Goal: Complete application form

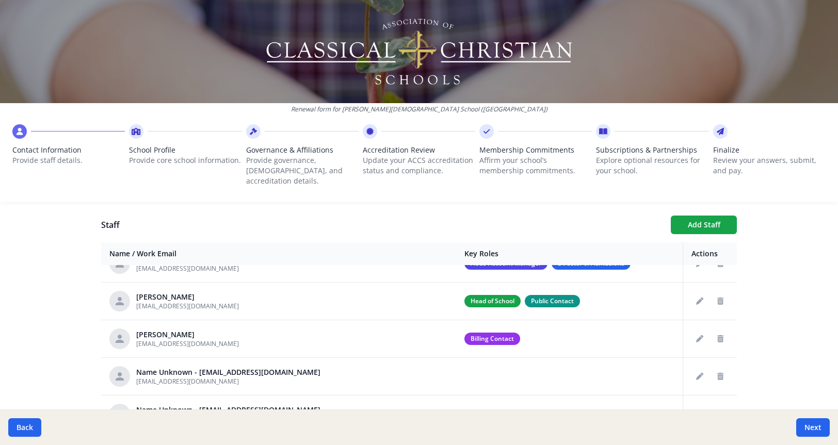
scroll to position [65, 0]
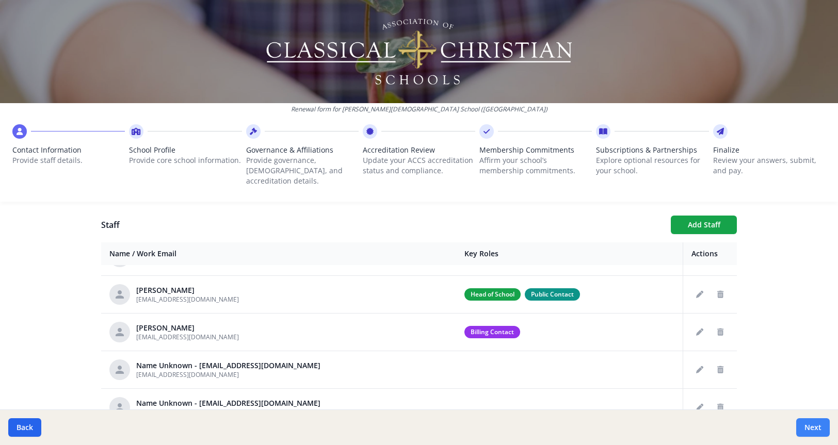
click at [815, 423] on button "Next" at bounding box center [813, 428] width 34 height 19
type input "(919) 303-2560"
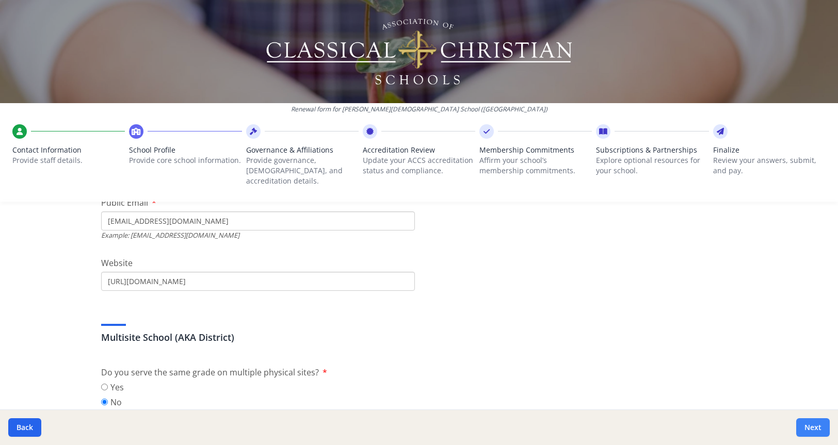
click at [815, 423] on button "Next" at bounding box center [813, 428] width 34 height 19
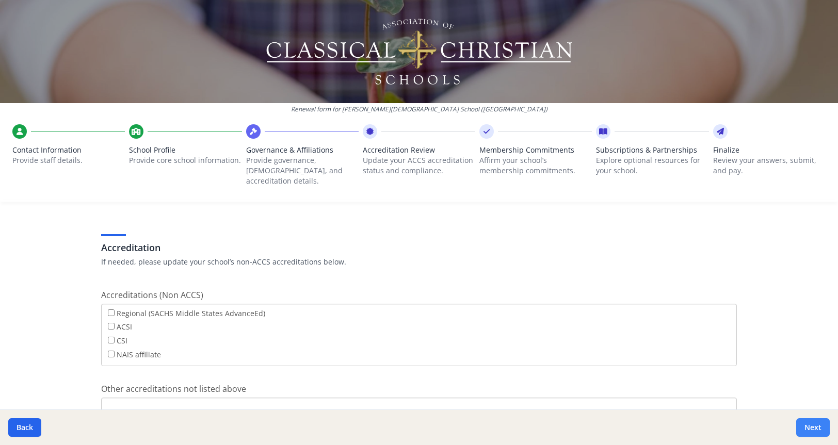
click at [815, 423] on button "Next" at bounding box center [813, 428] width 34 height 19
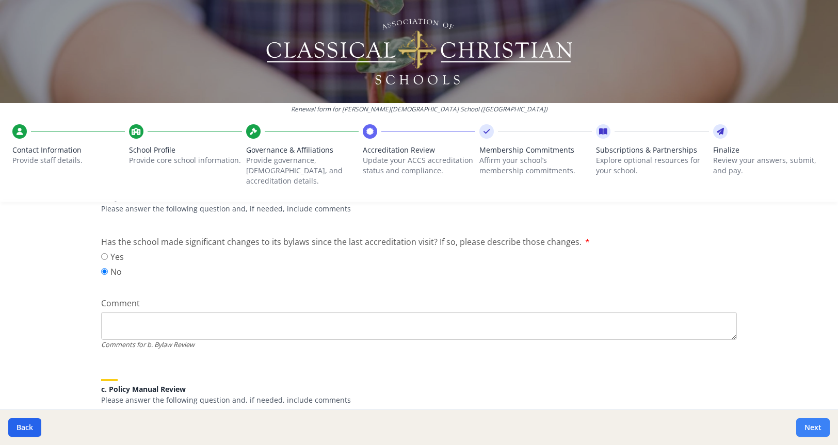
click at [815, 423] on button "Next" at bounding box center [813, 428] width 34 height 19
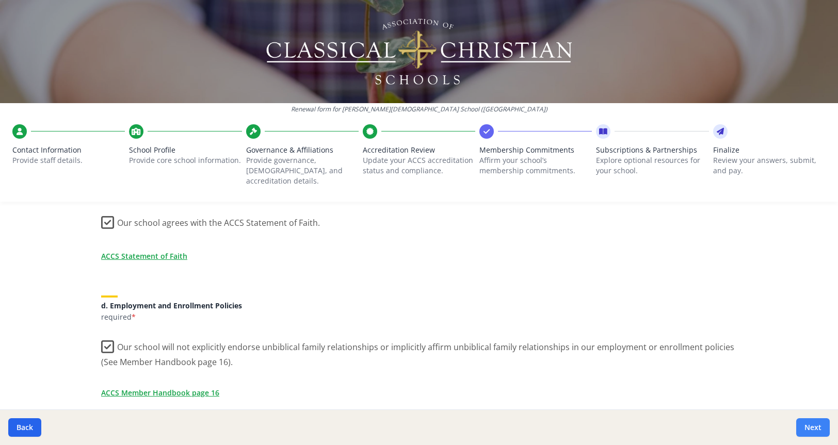
click at [815, 423] on button "Next" at bounding box center [813, 428] width 34 height 19
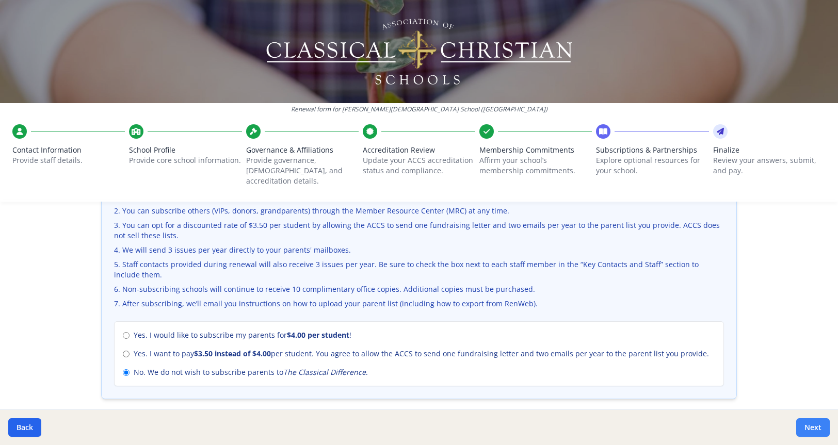
click at [815, 423] on button "Next" at bounding box center [813, 428] width 34 height 19
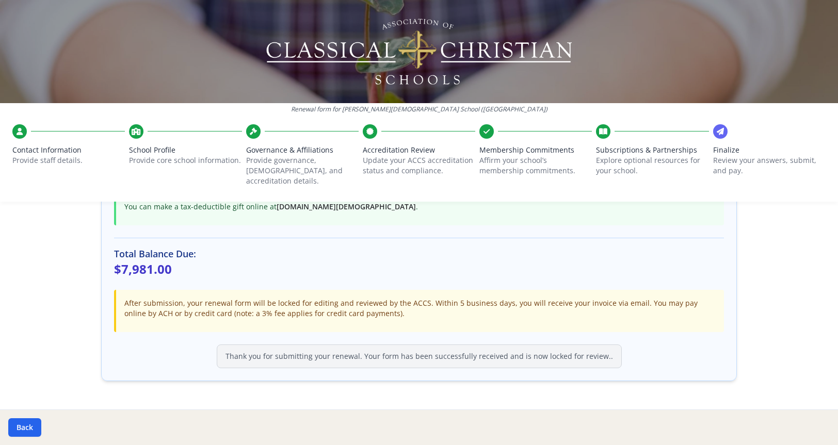
scroll to position [295, 0]
